Goal: Navigation & Orientation: Understand site structure

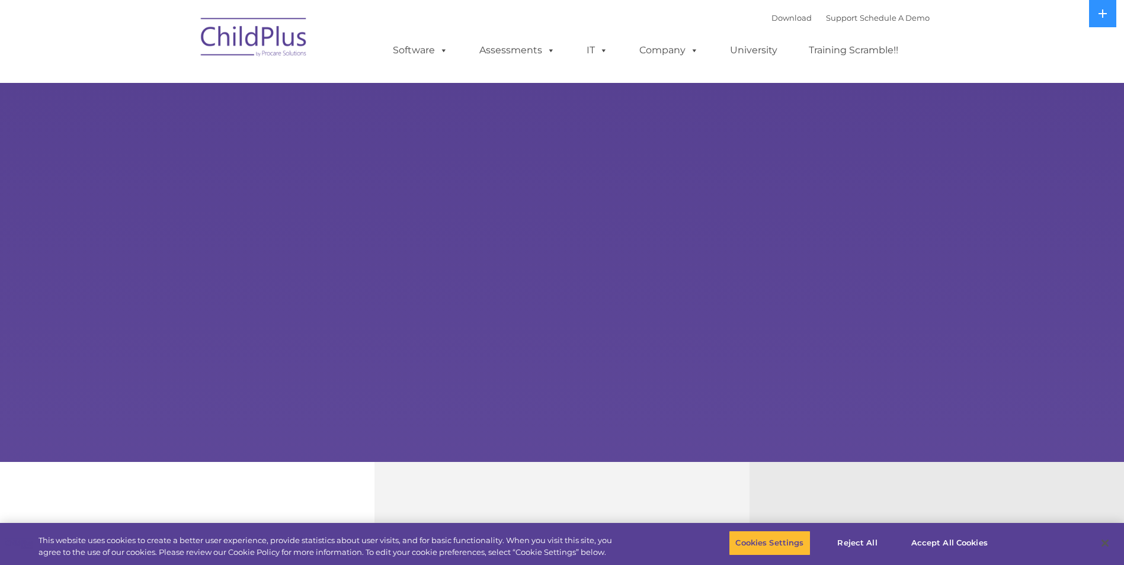
select select "MEDIUM"
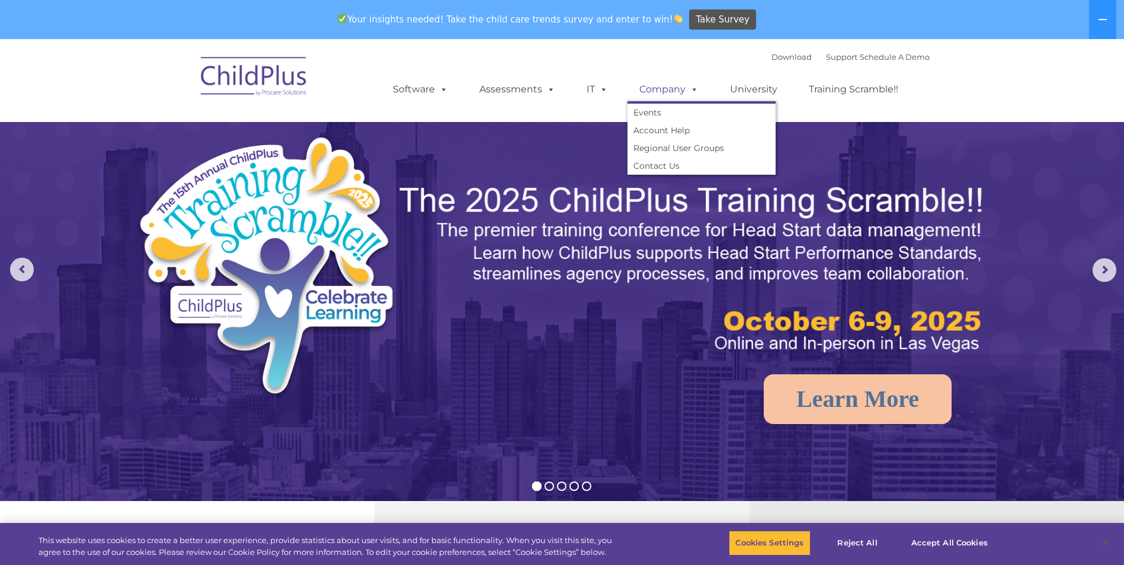
click at [665, 88] on link "Company" at bounding box center [668, 90] width 83 height 24
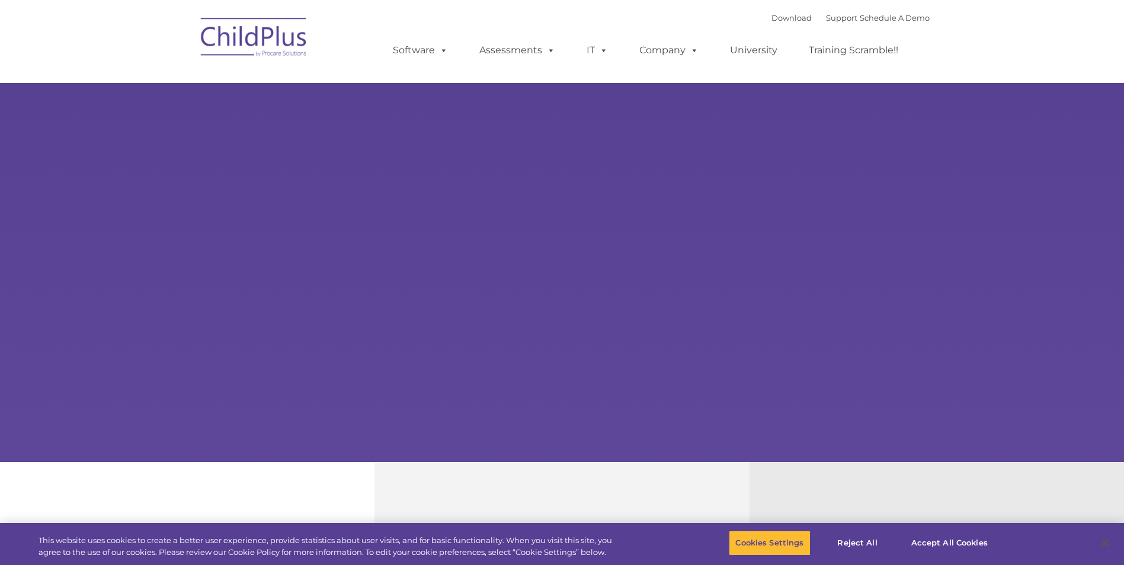
select select "MEDIUM"
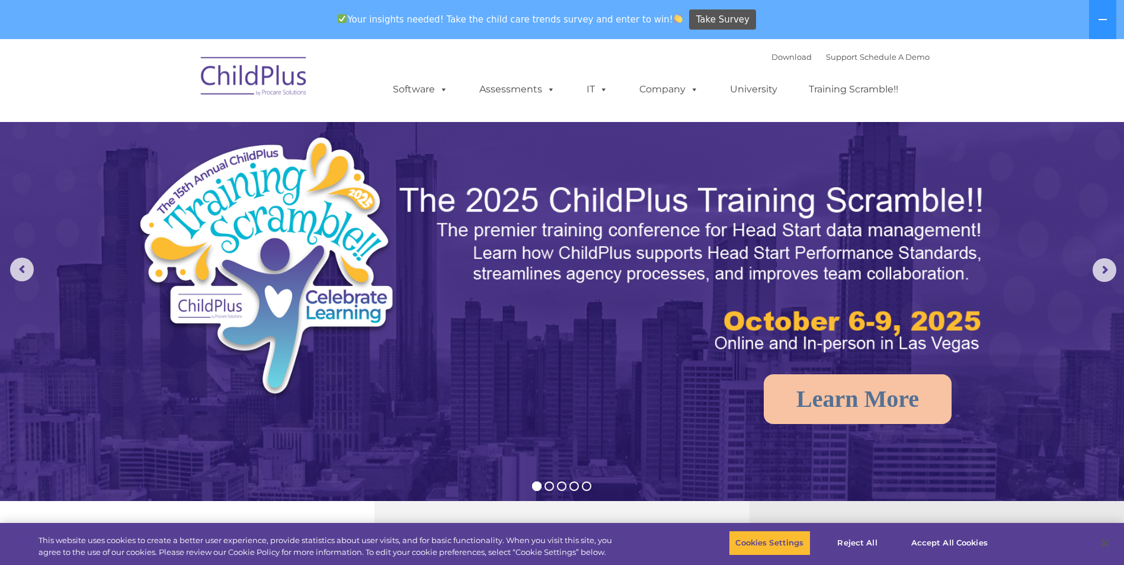
click at [277, 78] on img at bounding box center [254, 78] width 118 height 59
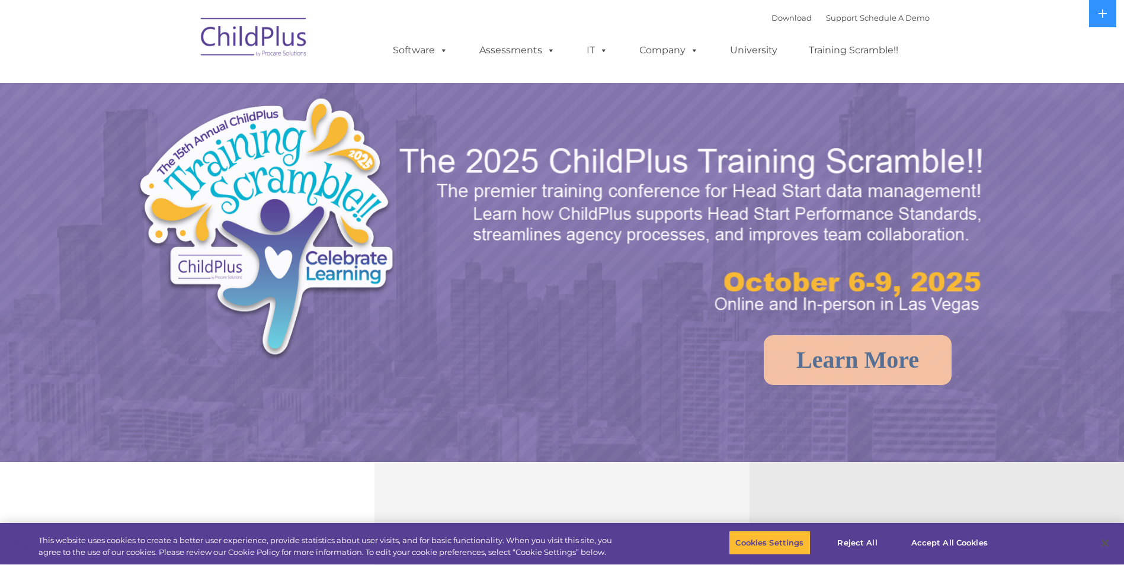
select select "MEDIUM"
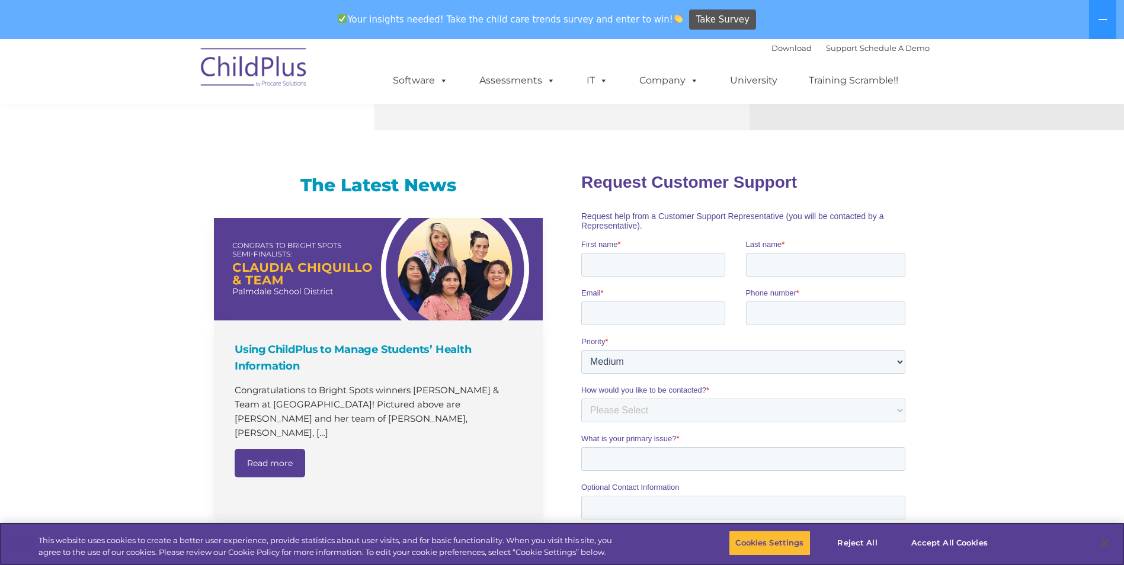
scroll to position [632, 0]
